Goal: Information Seeking & Learning: Check status

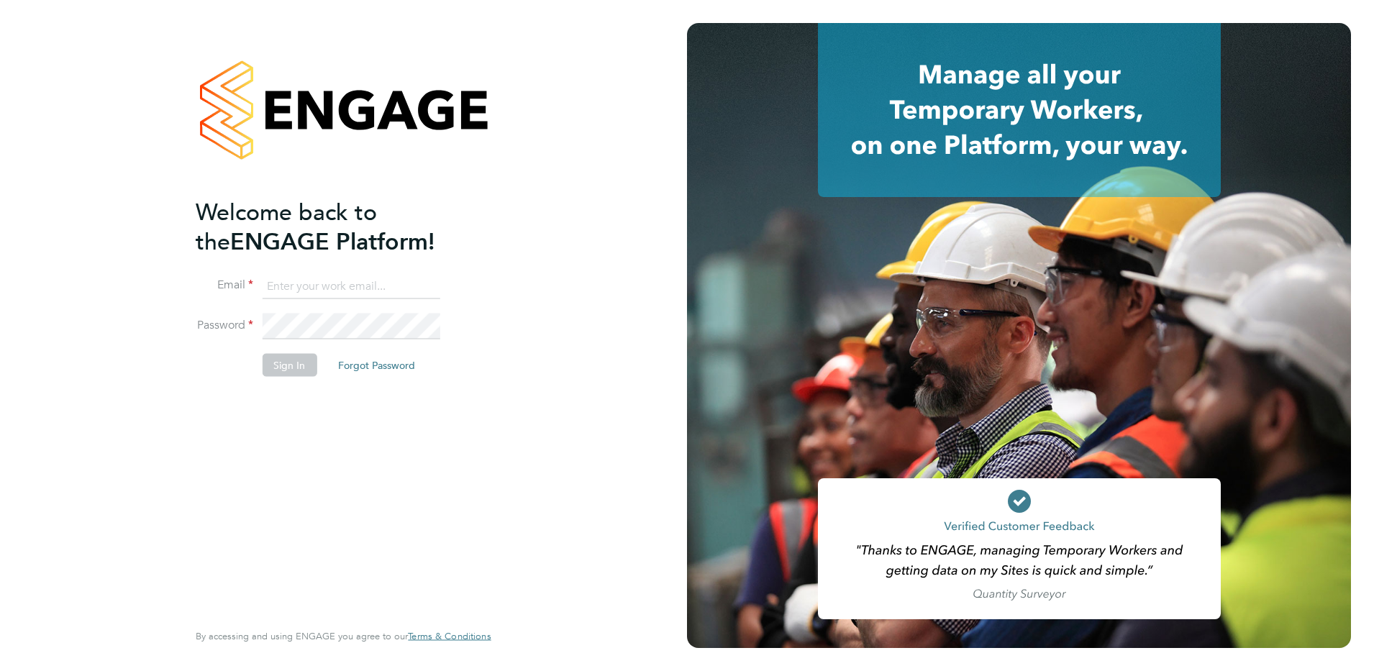
click at [287, 286] on input at bounding box center [351, 286] width 178 height 26
type input "[PERSON_NAME][EMAIL_ADDRESS][DOMAIN_NAME]"
click at [288, 366] on button "Sign In" at bounding box center [289, 365] width 55 height 23
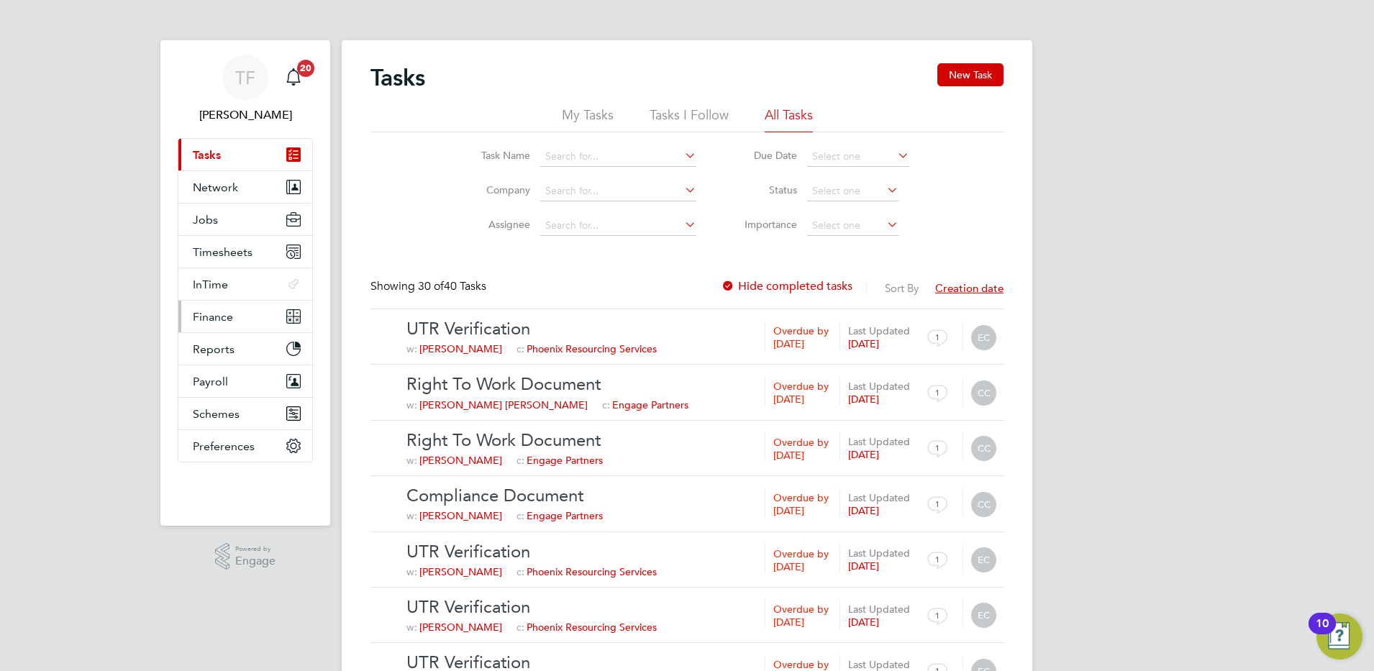
click at [208, 311] on span "Finance" at bounding box center [213, 317] width 40 height 14
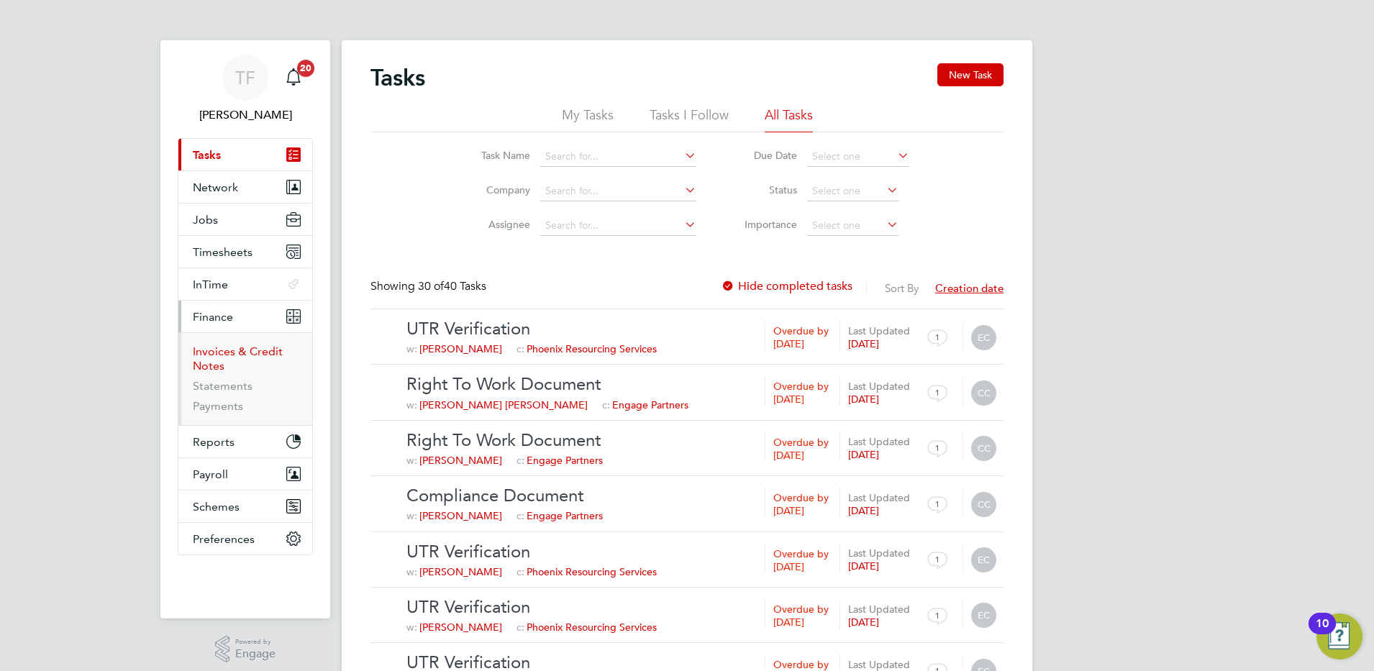
click at [208, 356] on link "Invoices & Credit Notes" at bounding box center [238, 359] width 90 height 28
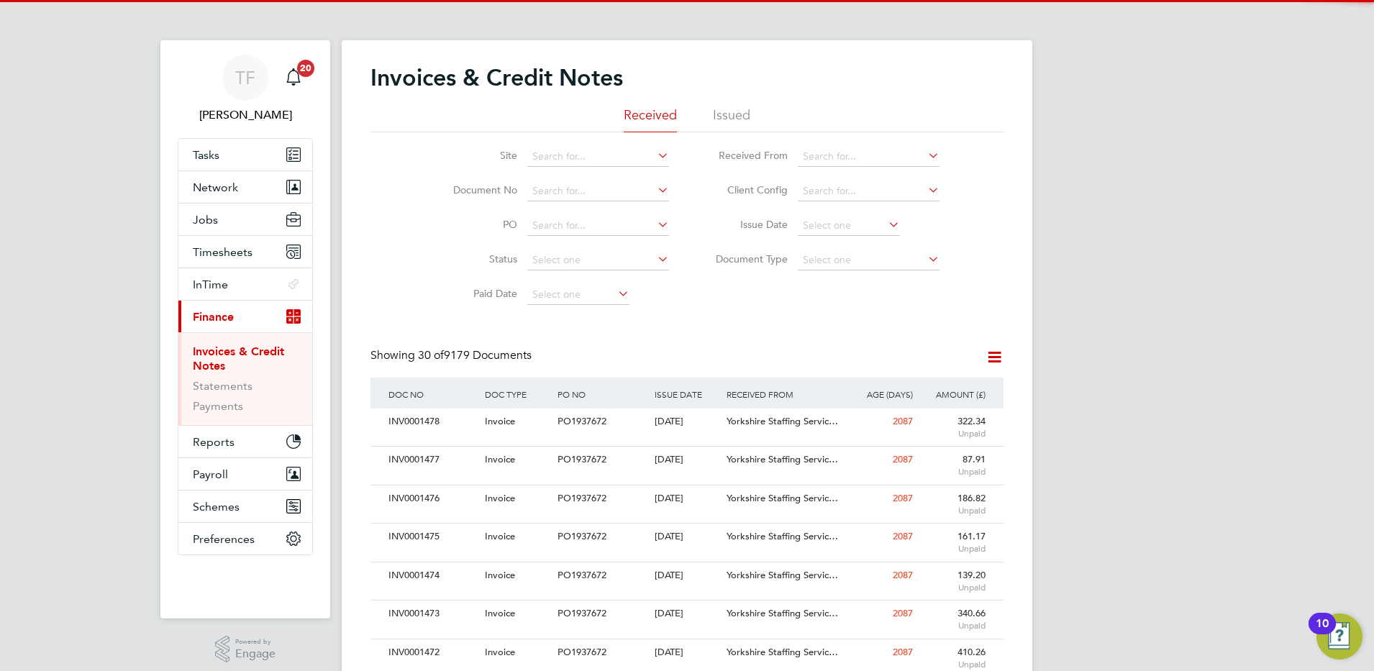
click at [750, 114] on li "Issued" at bounding box center [731, 119] width 37 height 26
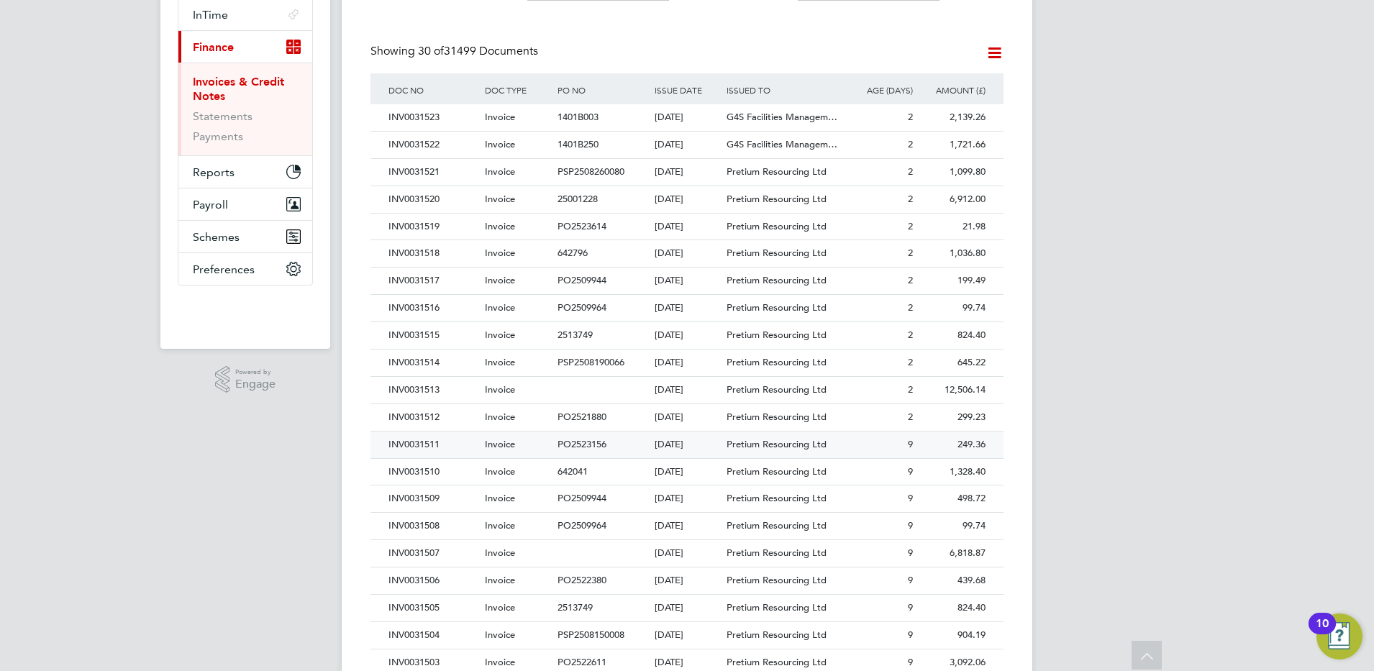
click at [429, 446] on div "INV0031511" at bounding box center [433, 445] width 96 height 27
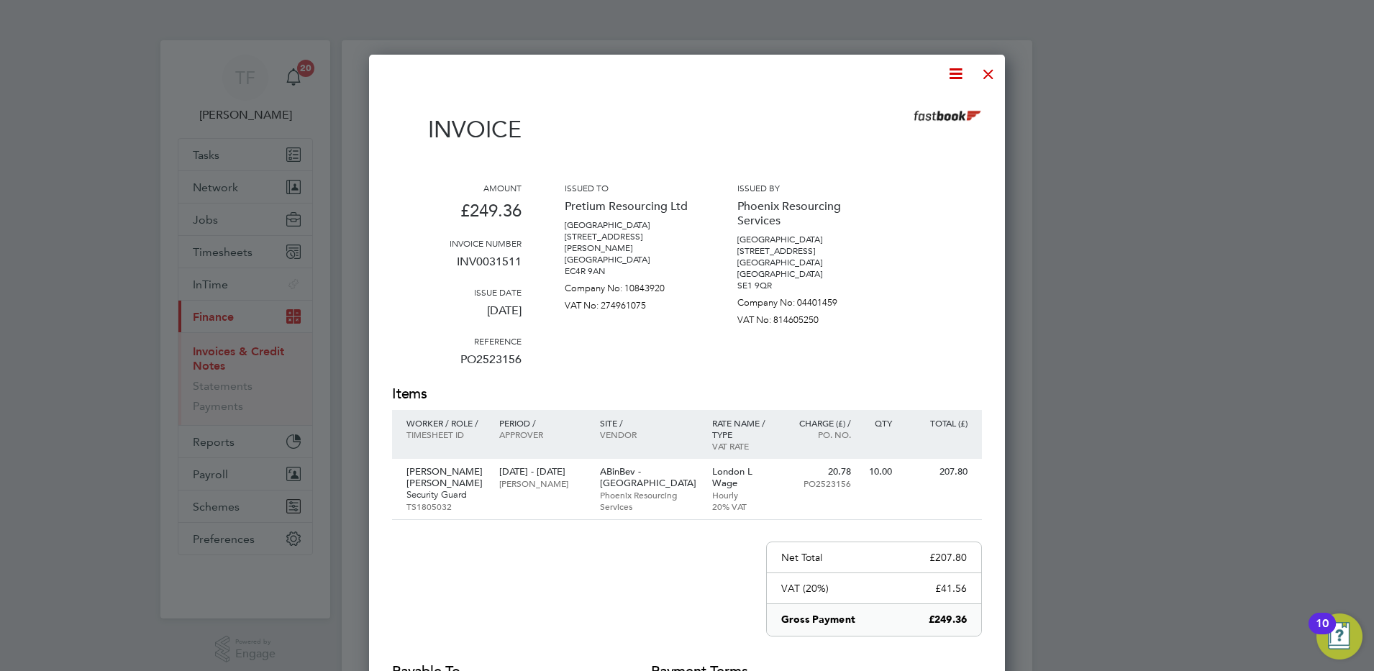
click at [986, 71] on div at bounding box center [989, 71] width 26 height 26
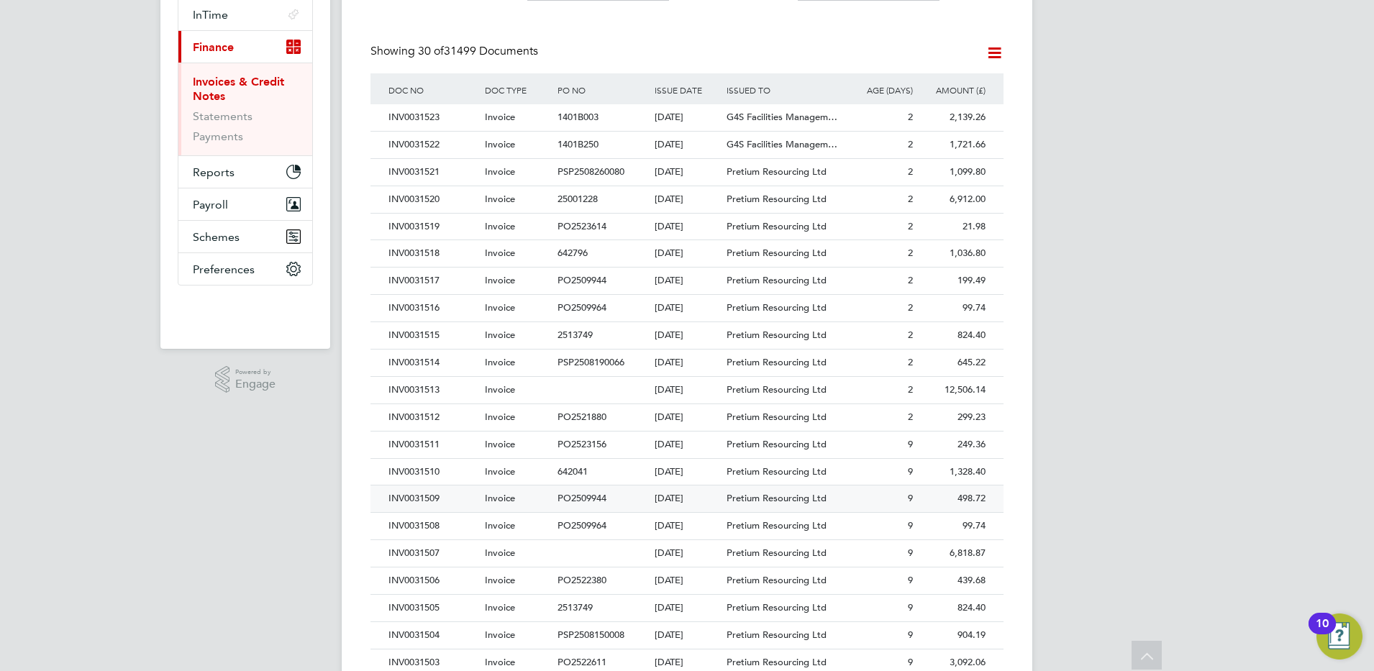
click at [429, 502] on div "INV0031509" at bounding box center [433, 499] width 96 height 27
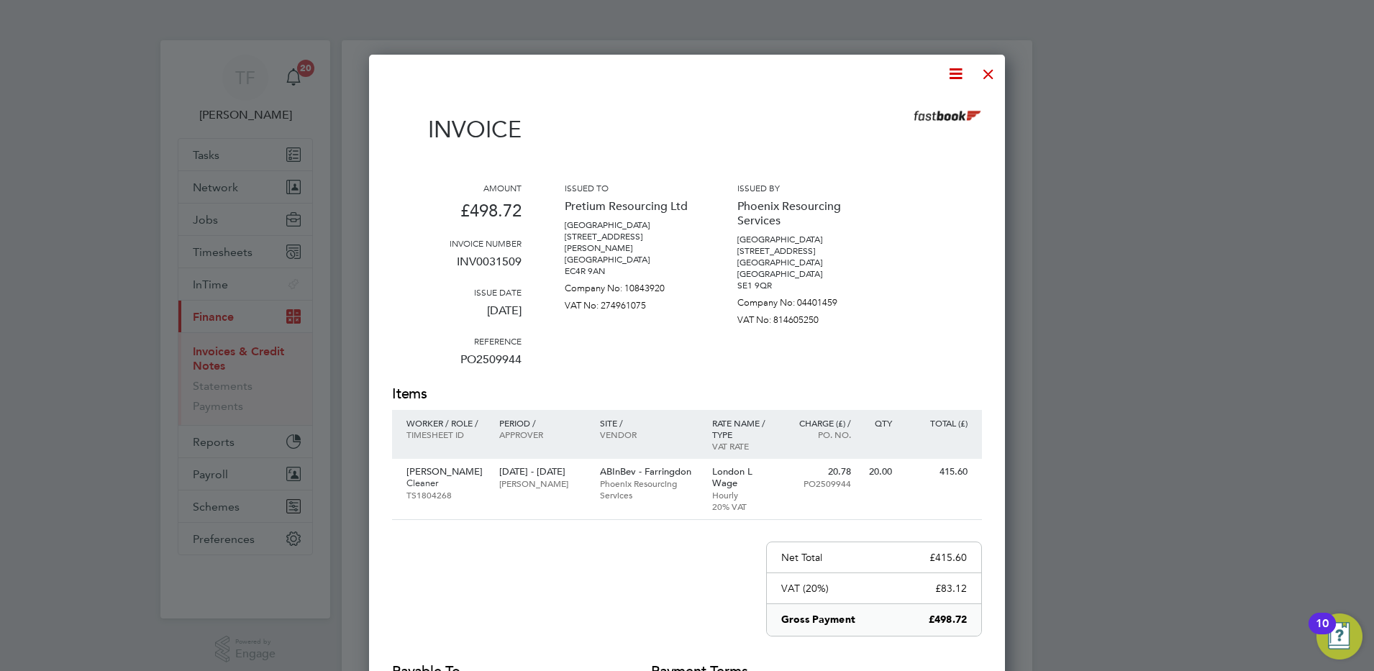
click at [988, 71] on div at bounding box center [989, 71] width 26 height 26
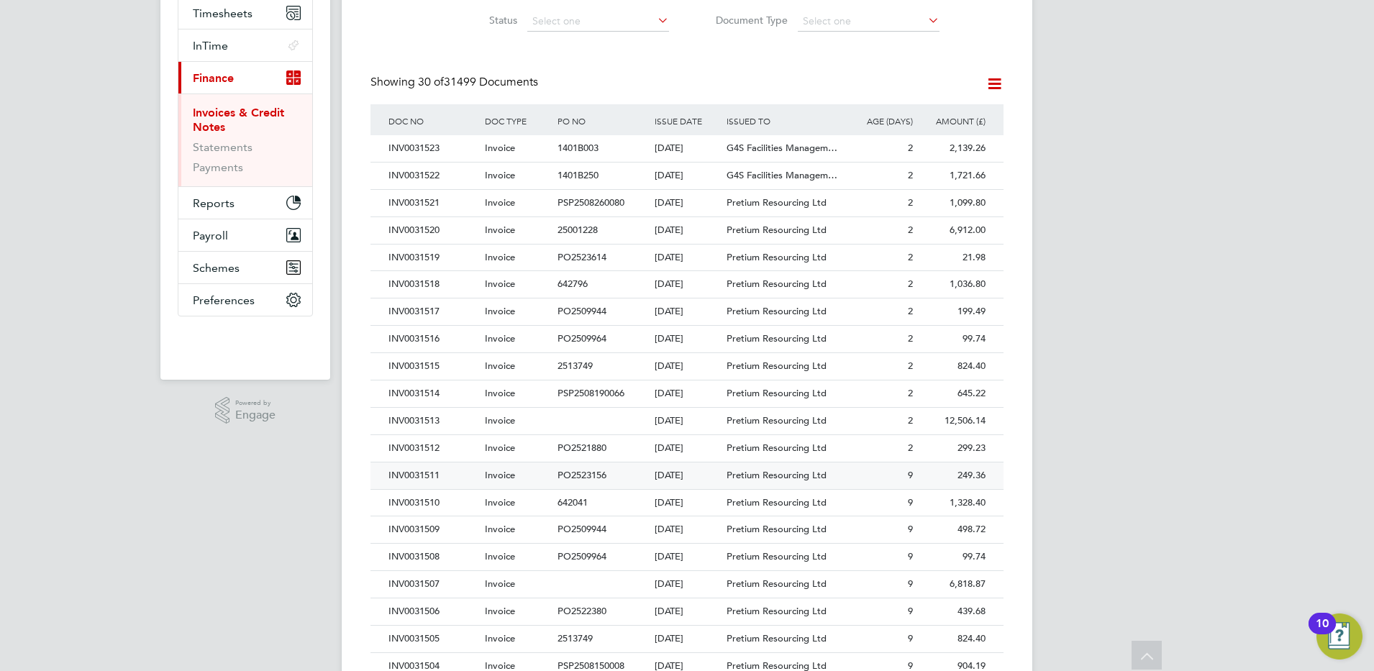
scroll to position [270, 0]
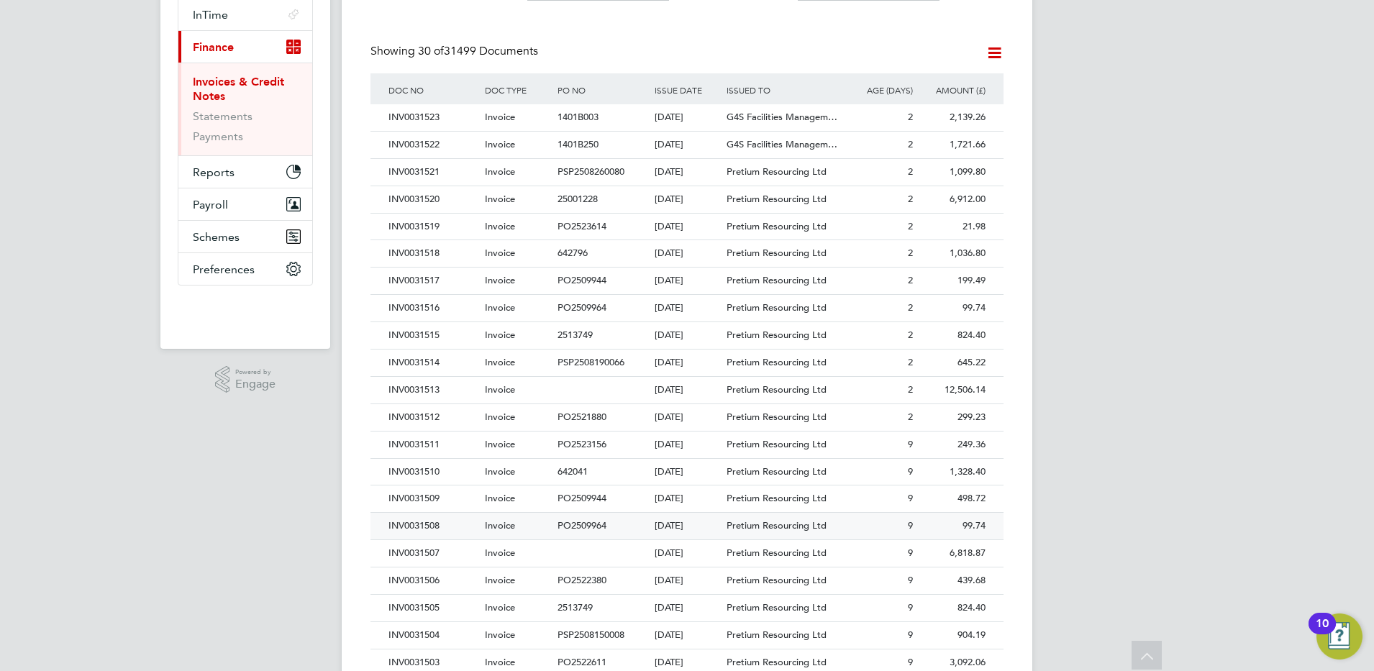
click at [428, 524] on div "INV0031508" at bounding box center [433, 526] width 96 height 27
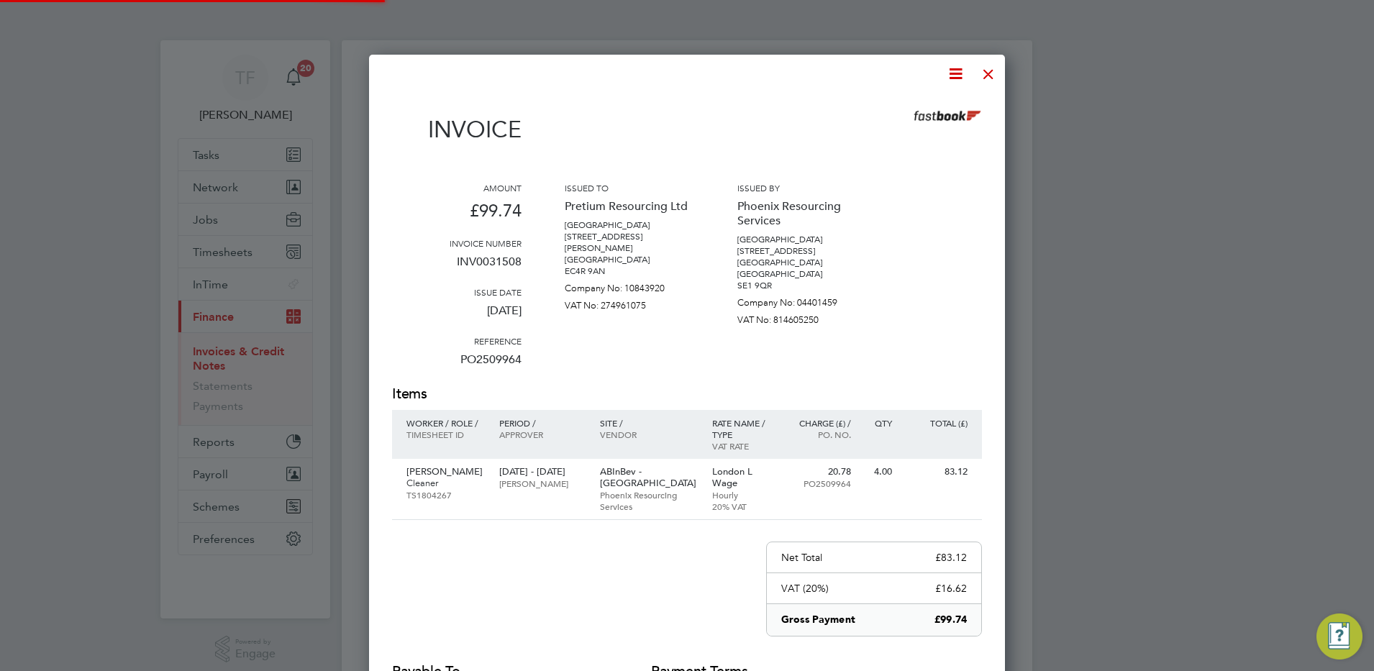
scroll to position [779, 637]
click at [989, 78] on div at bounding box center [989, 71] width 26 height 26
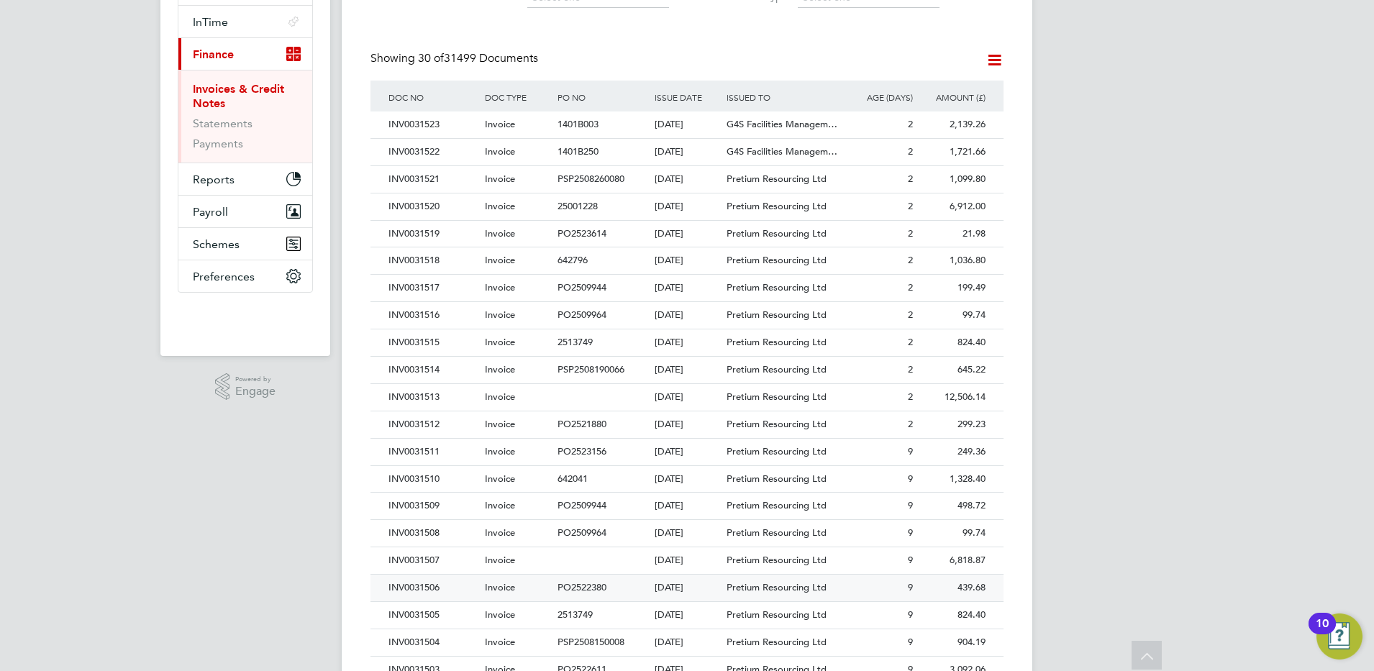
scroll to position [360, 0]
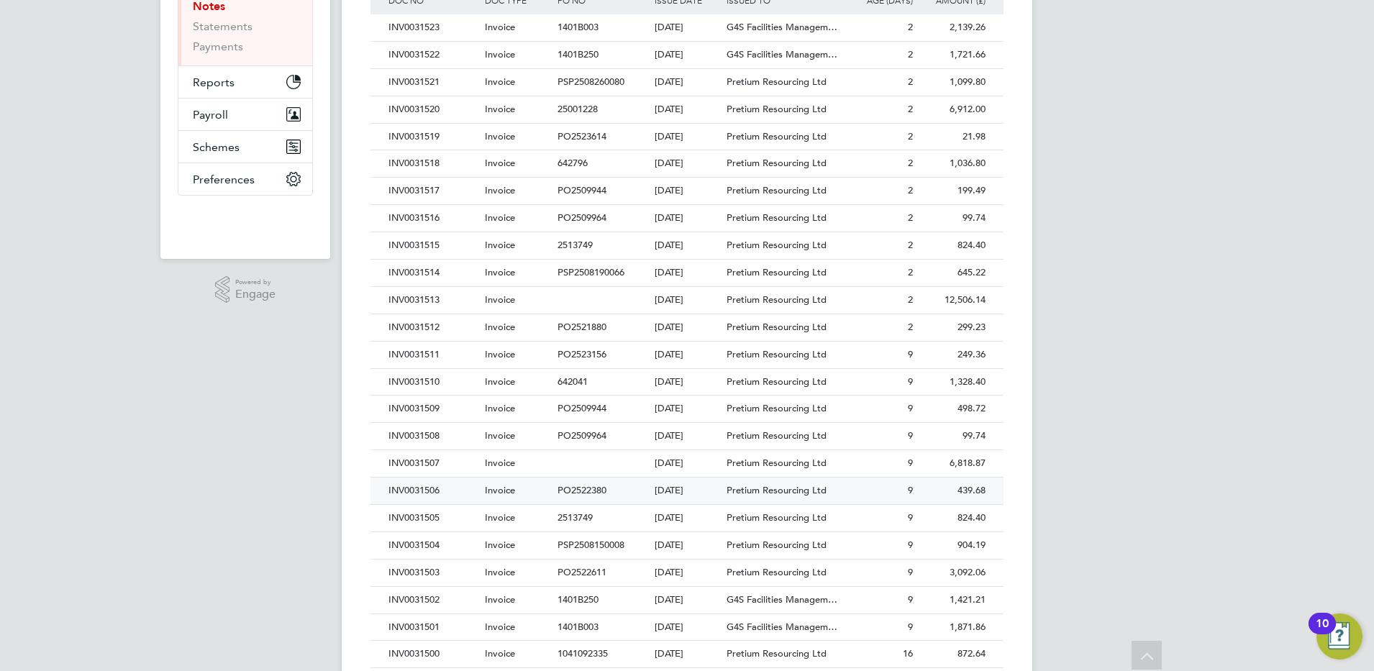
click at [407, 490] on div "INV0031506" at bounding box center [433, 491] width 96 height 27
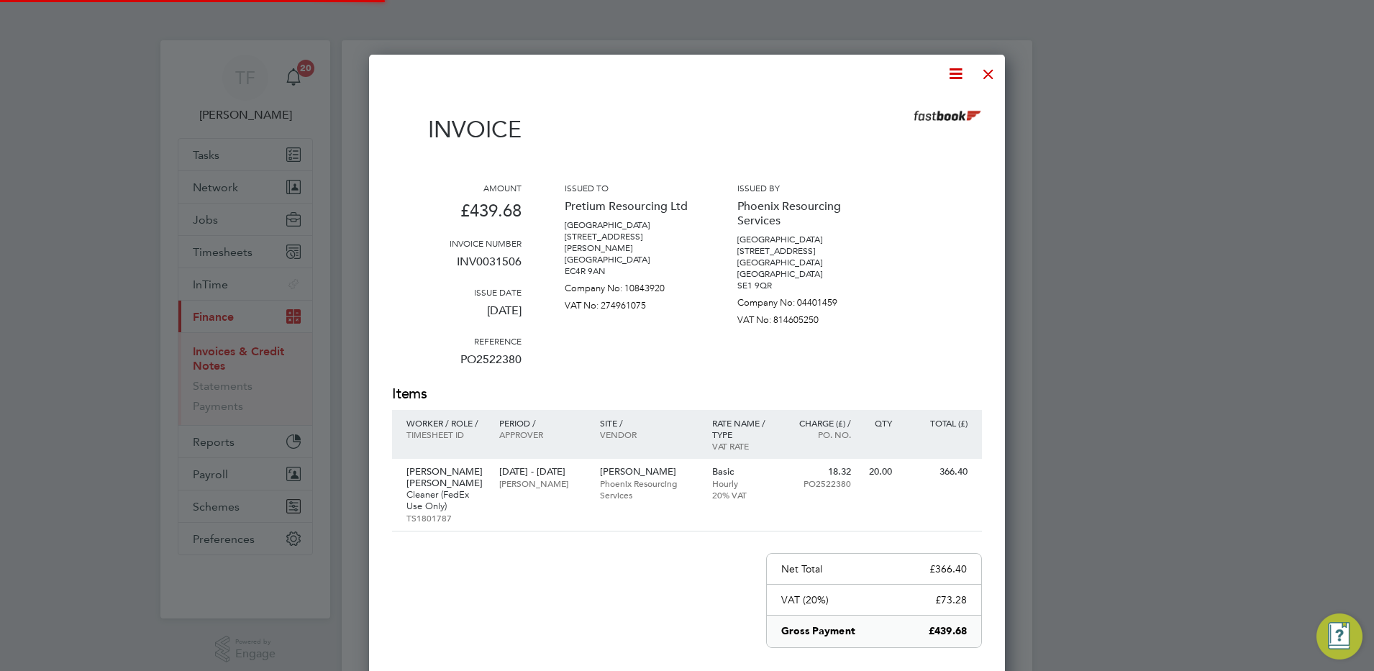
scroll to position [779, 637]
click at [996, 69] on div at bounding box center [989, 71] width 26 height 26
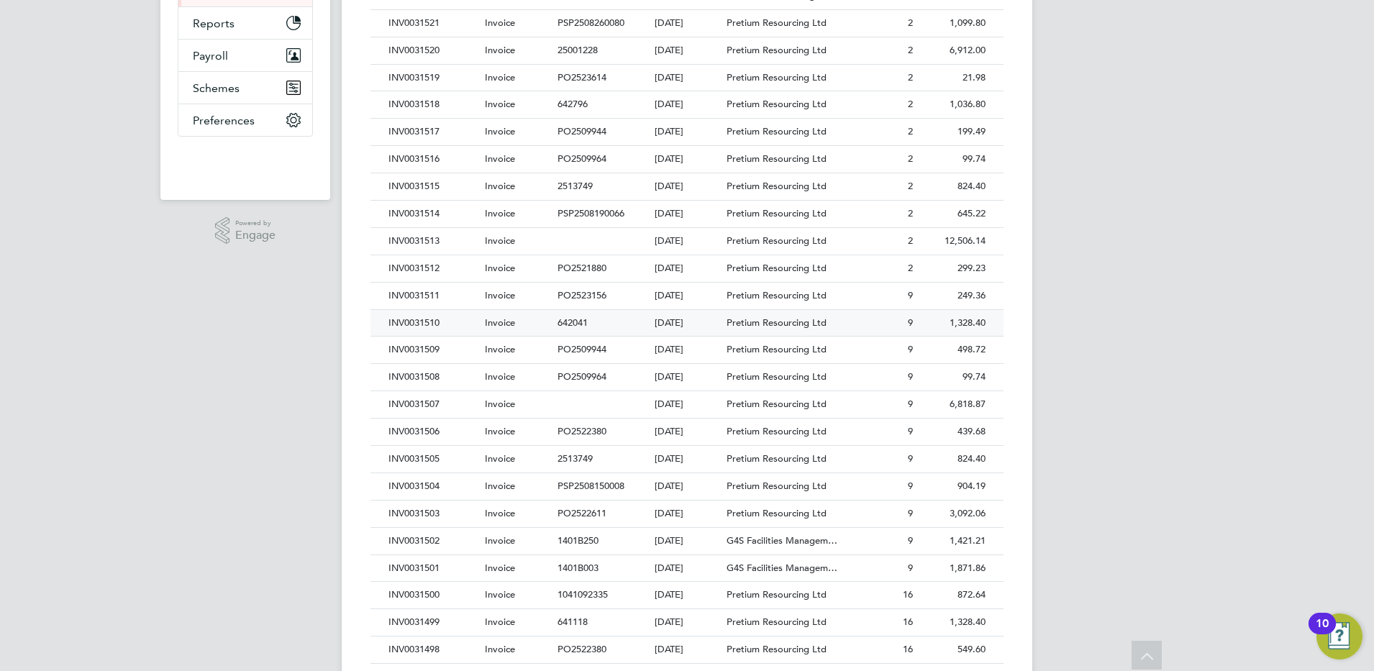
scroll to position [450, 0]
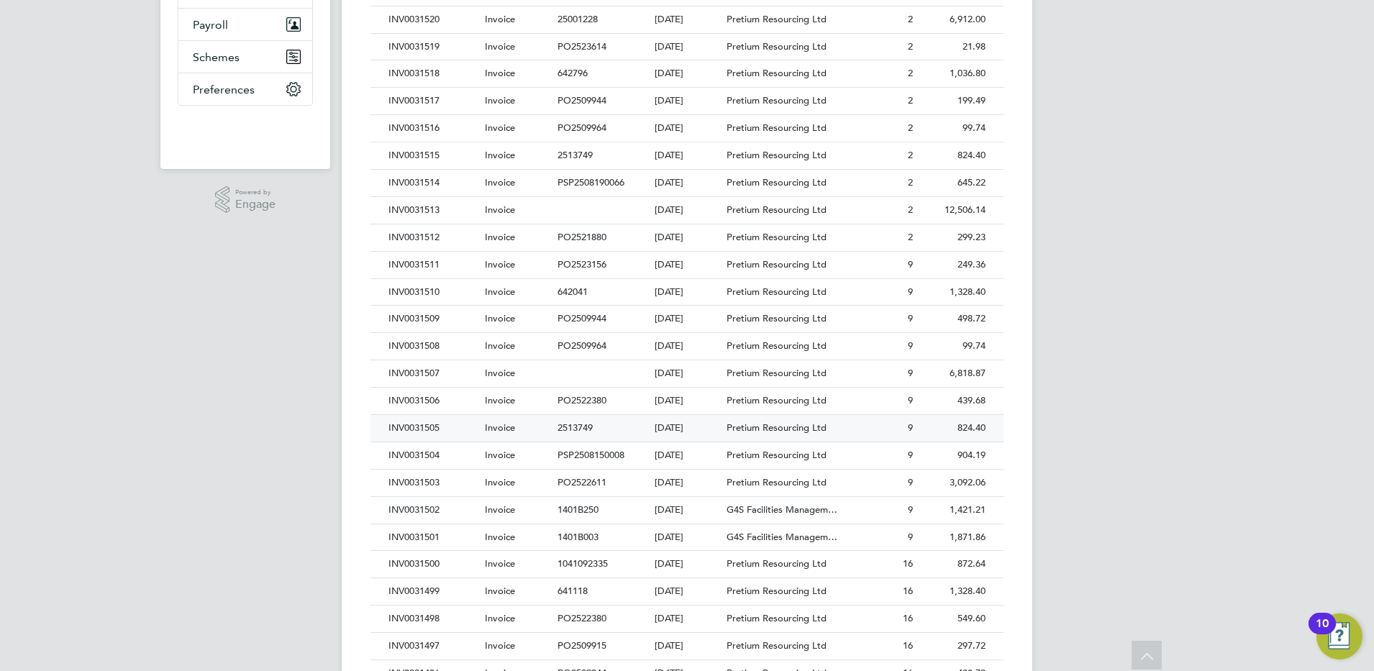
click at [408, 427] on div "INV0031505" at bounding box center [433, 428] width 96 height 27
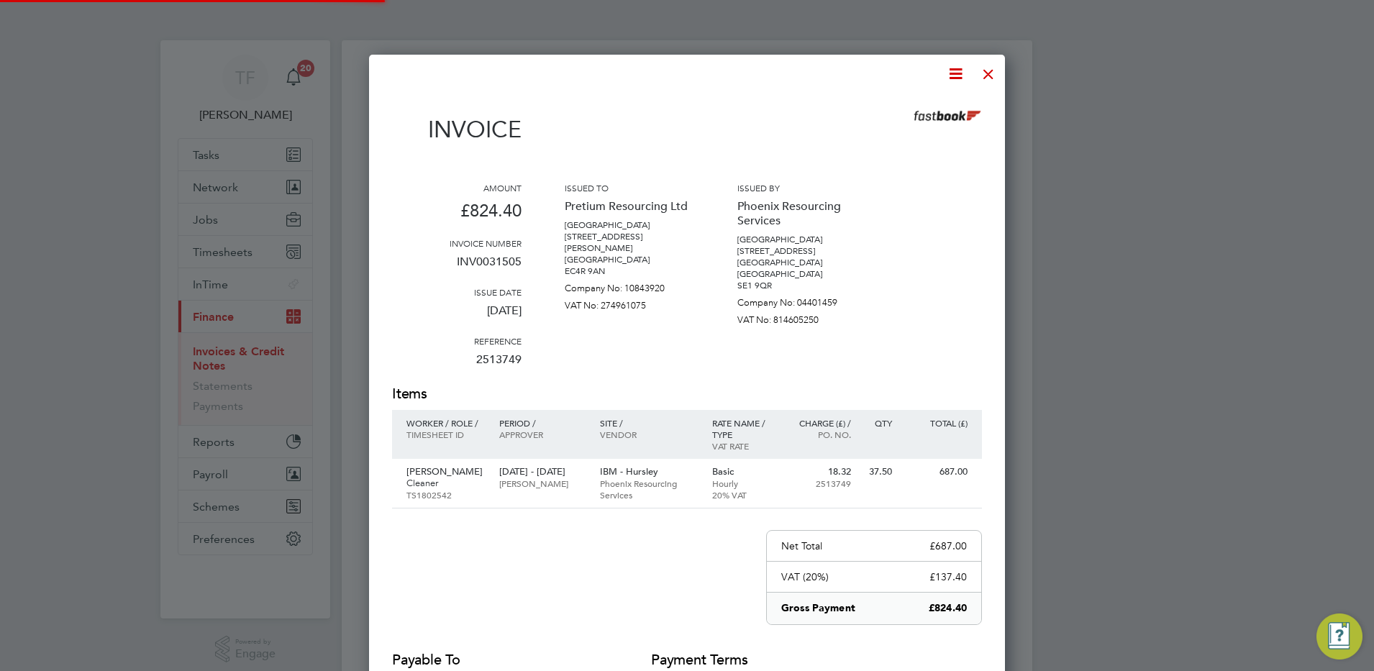
scroll to position [767, 637]
click at [997, 63] on div at bounding box center [989, 71] width 26 height 26
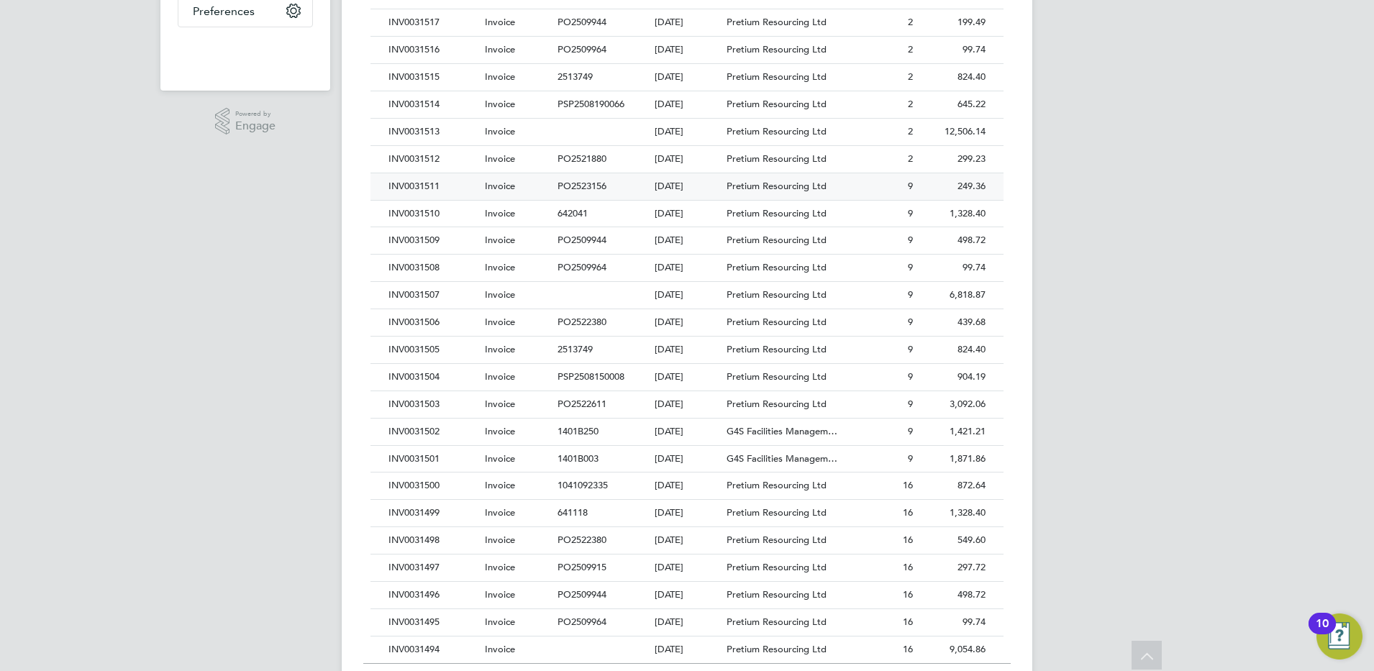
scroll to position [540, 0]
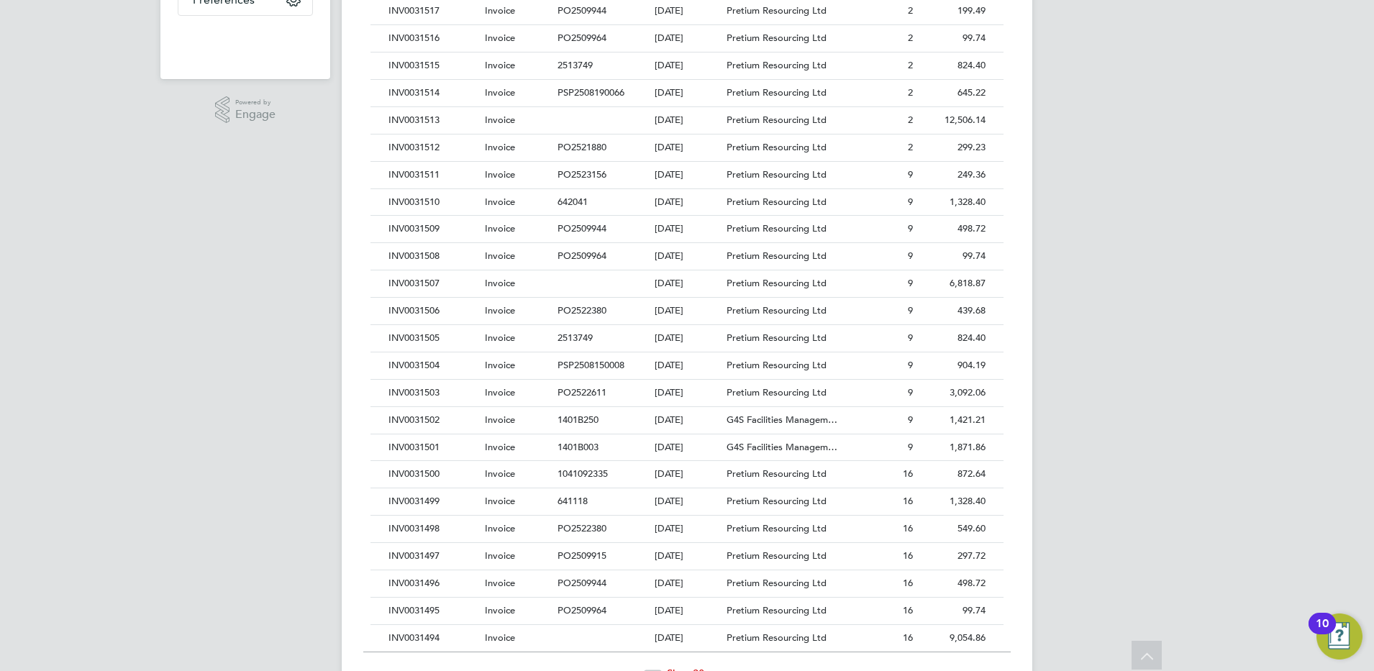
click at [441, 394] on div "INV0031503" at bounding box center [433, 393] width 96 height 27
